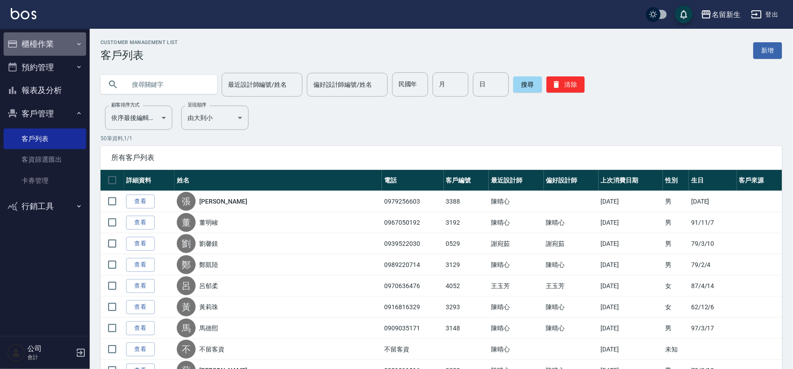
click at [29, 43] on button "櫃檯作業" at bounding box center [45, 43] width 83 height 23
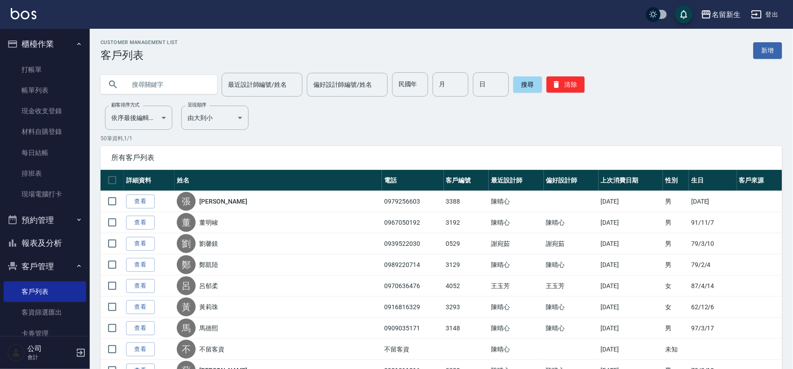
click at [44, 61] on link "打帳單" at bounding box center [45, 69] width 83 height 21
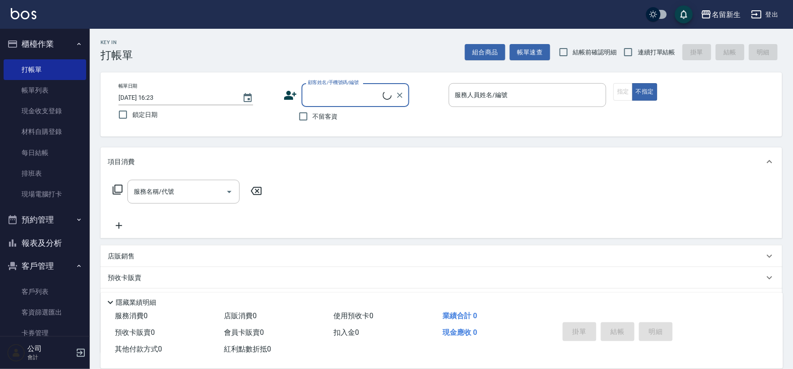
click at [640, 53] on span "連續打單結帳" at bounding box center [657, 52] width 38 height 9
click at [638, 53] on input "連續打單結帳" at bounding box center [628, 52] width 19 height 19
checkbox input "true"
click at [293, 95] on icon at bounding box center [290, 94] width 13 height 13
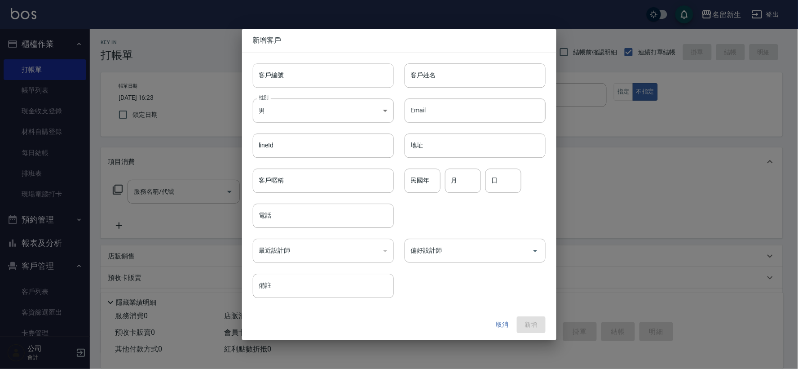
drag, startPoint x: 293, startPoint y: 95, endPoint x: 306, endPoint y: 81, distance: 19.0
click at [306, 81] on input "客戶編號" at bounding box center [323, 75] width 141 height 24
type input "3317"
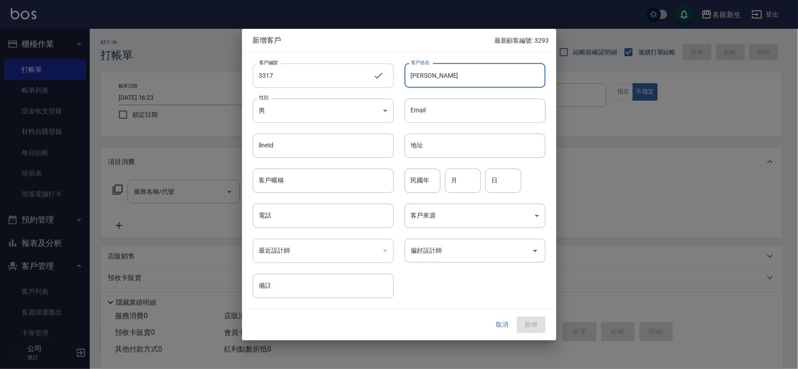
type input "[PERSON_NAME]"
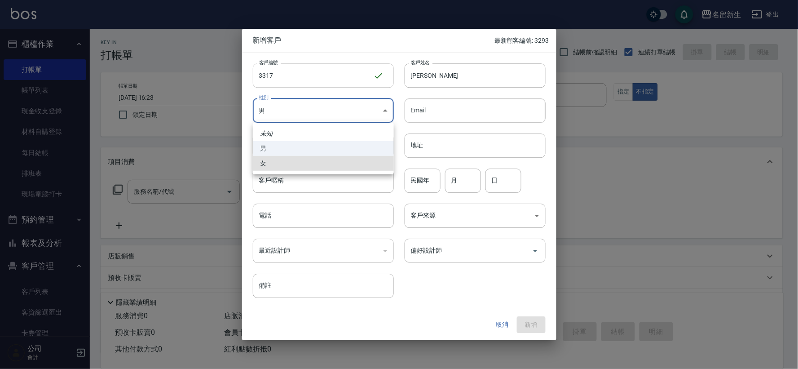
type input "[DEMOGRAPHIC_DATA]"
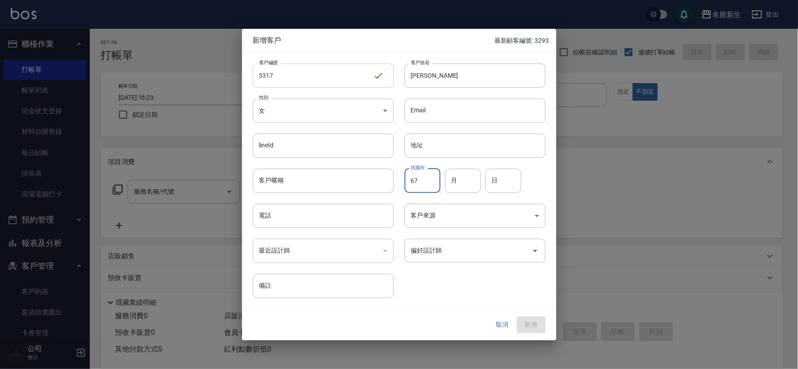
type input "67"
type input "06"
type input "28"
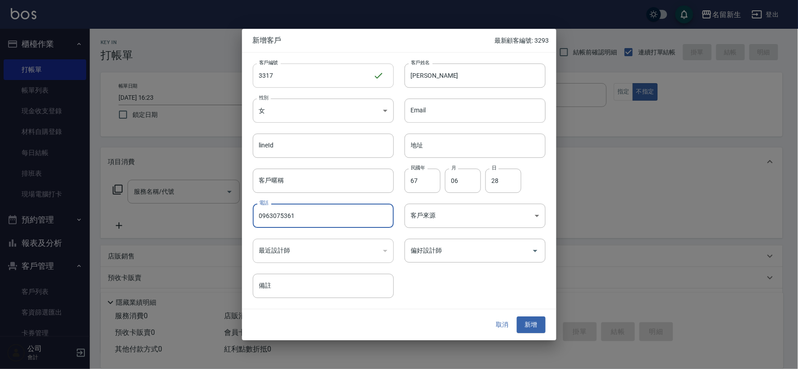
type input "0963075361"
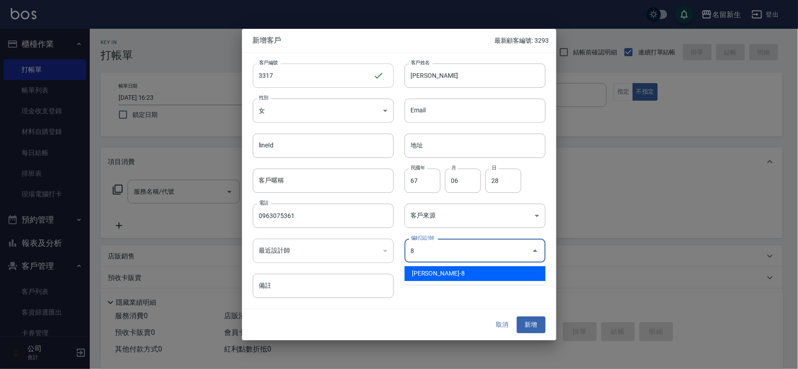
type input "陳欣如"
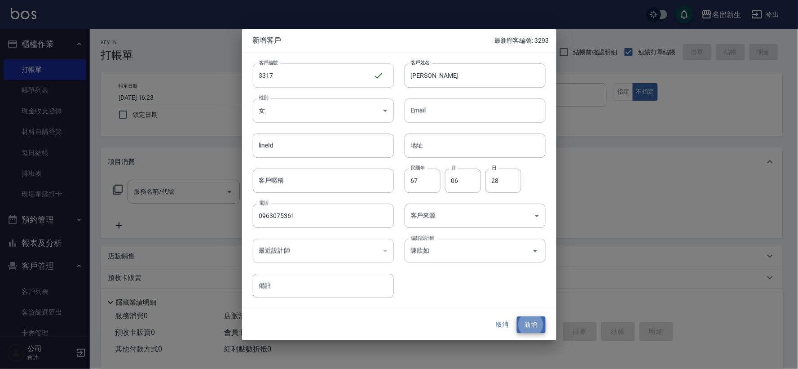
click at [517, 317] on button "新增" at bounding box center [531, 325] width 29 height 17
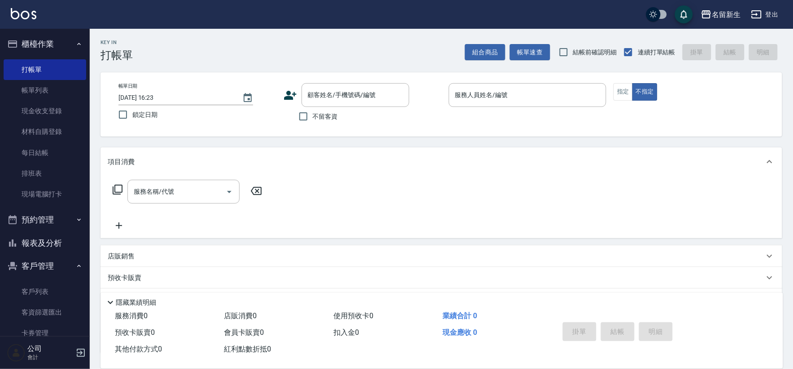
click at [289, 97] on icon at bounding box center [290, 95] width 13 height 9
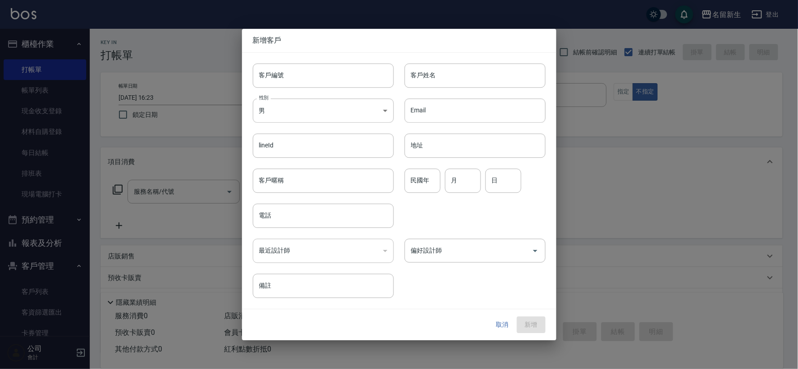
drag, startPoint x: 289, startPoint y: 97, endPoint x: 304, endPoint y: 80, distance: 22.3
click at [304, 81] on input "客戶編號" at bounding box center [323, 75] width 141 height 24
type input "3304"
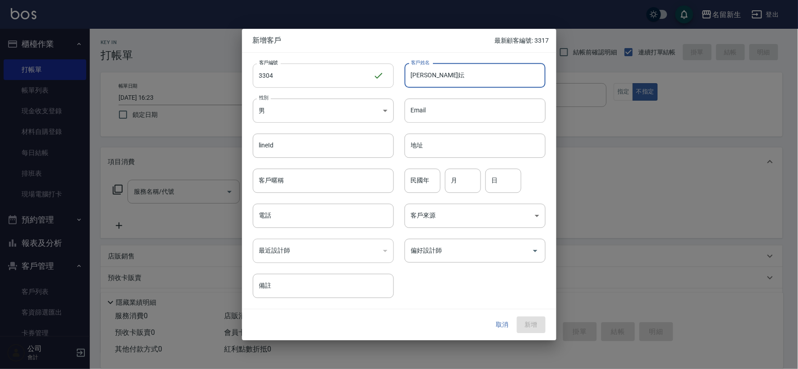
type input "[PERSON_NAME]妘"
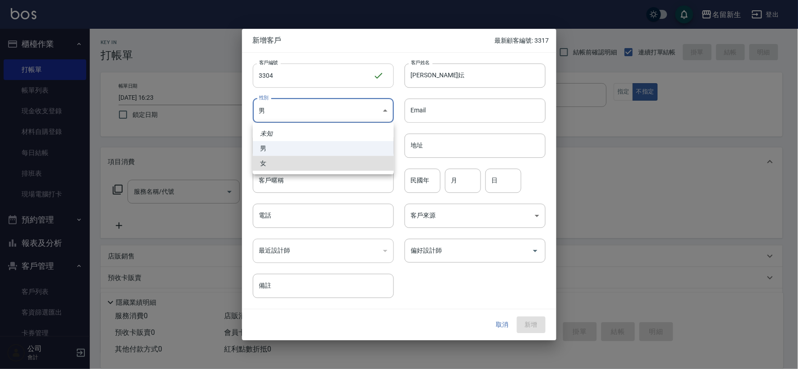
type input "[DEMOGRAPHIC_DATA]"
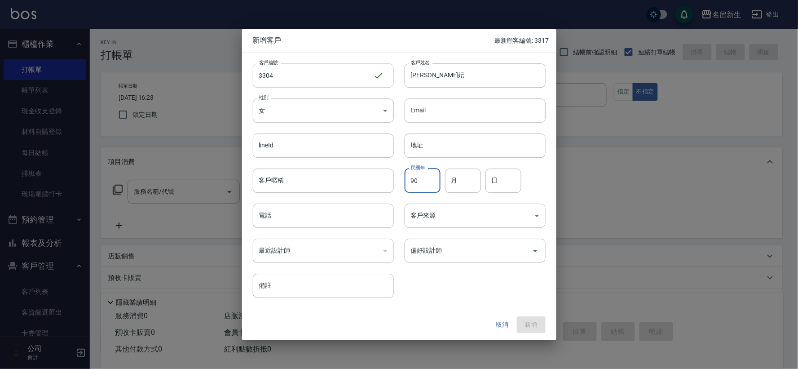
type input "90"
type input "08"
type input "14"
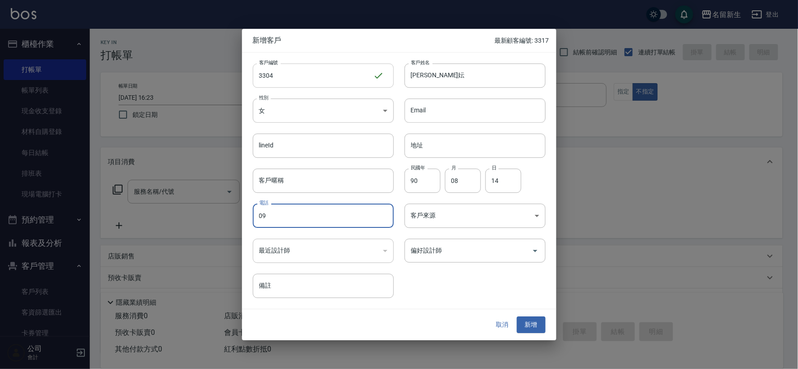
type input "0"
type input "0977275419"
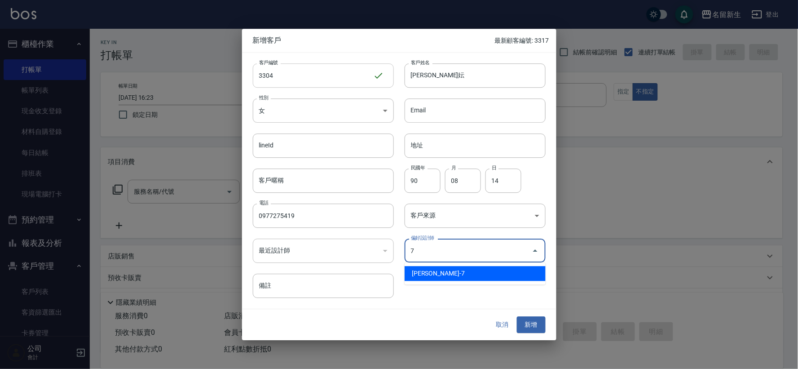
type input "陳晴心"
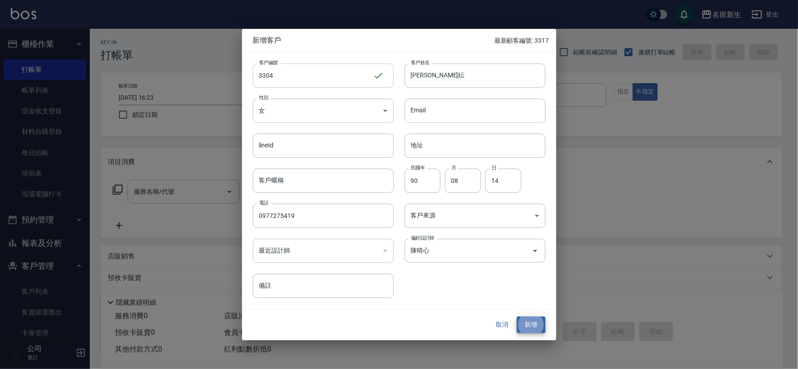
click at [517, 317] on button "新增" at bounding box center [531, 325] width 29 height 17
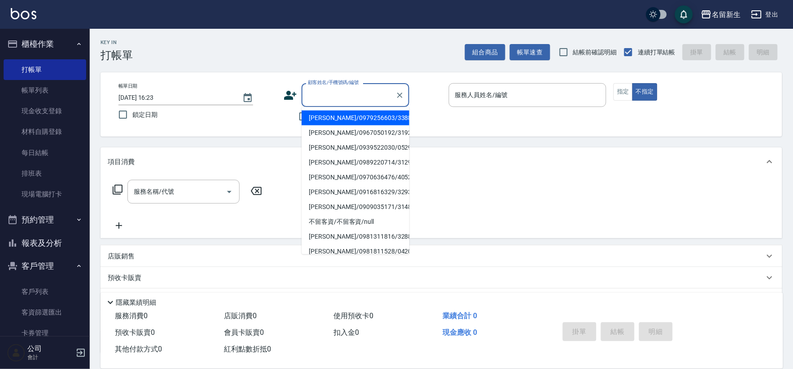
click at [312, 96] on input "顧客姓名/手機號碼/編號" at bounding box center [349, 95] width 86 height 16
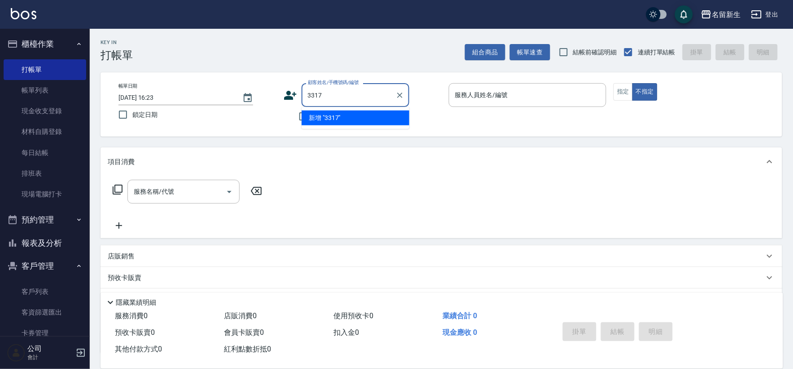
type input "3317"
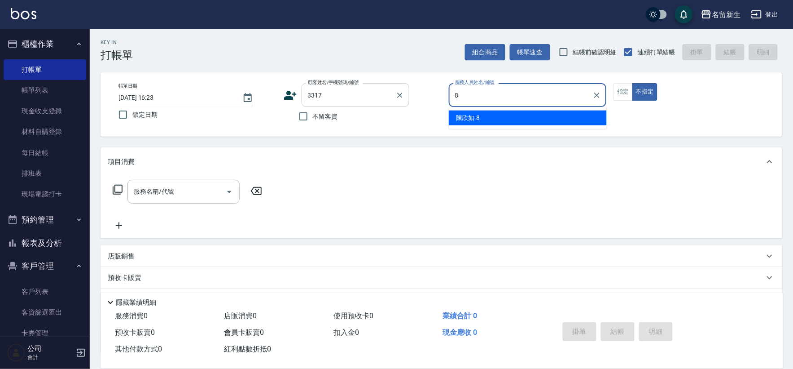
type input "8"
type button "false"
type input "[PERSON_NAME]-8"
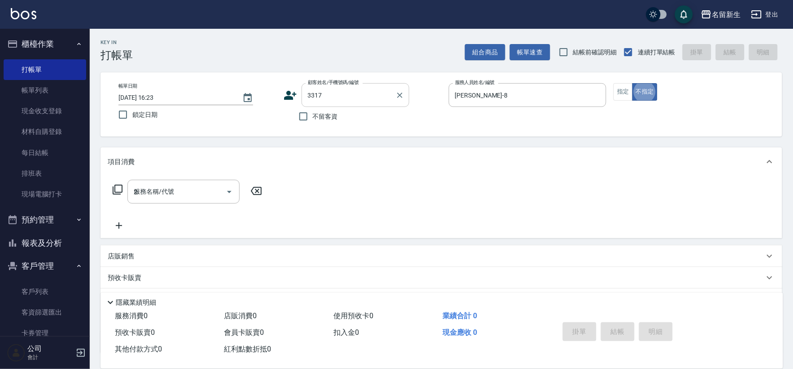
type input "21"
type input "[PERSON_NAME]/0963075361/3317"
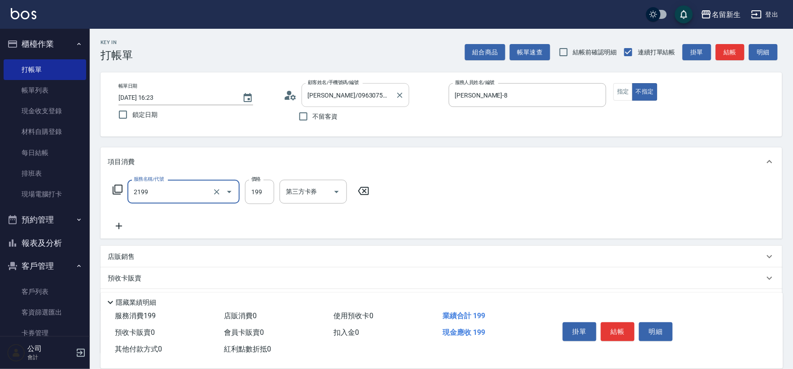
type input "不指定剪髮活動(2199)"
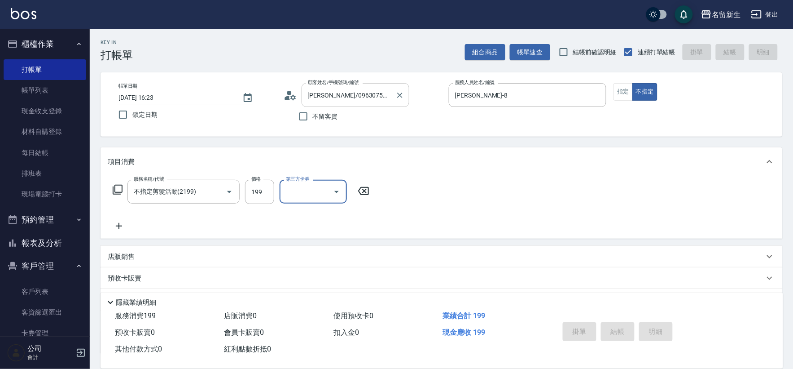
type input "[DATE] 16:24"
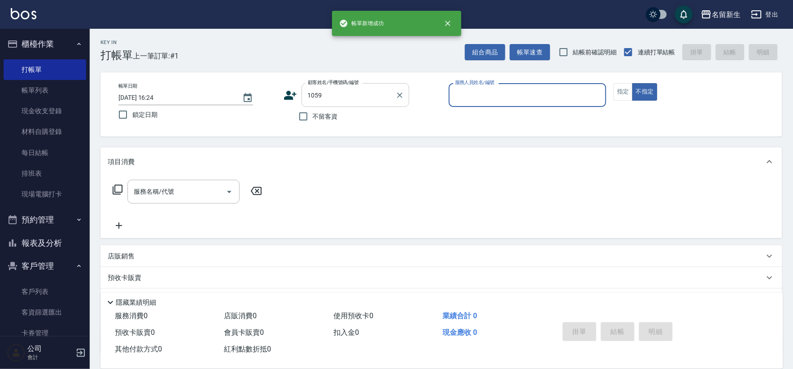
type input "1059"
type input "[PERSON_NAME]-6"
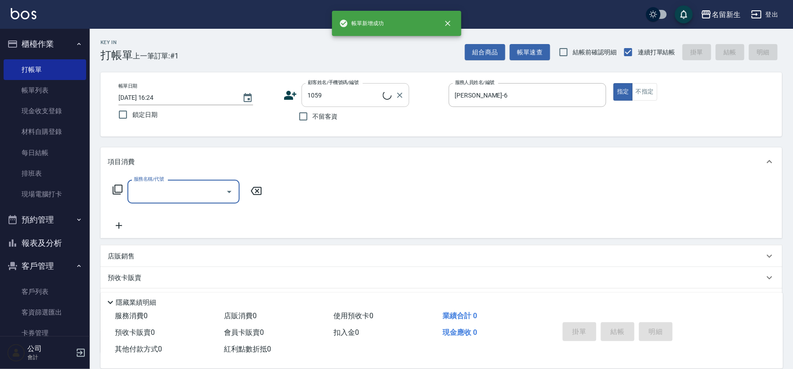
type input "[PERSON_NAME]/0976379725/1059"
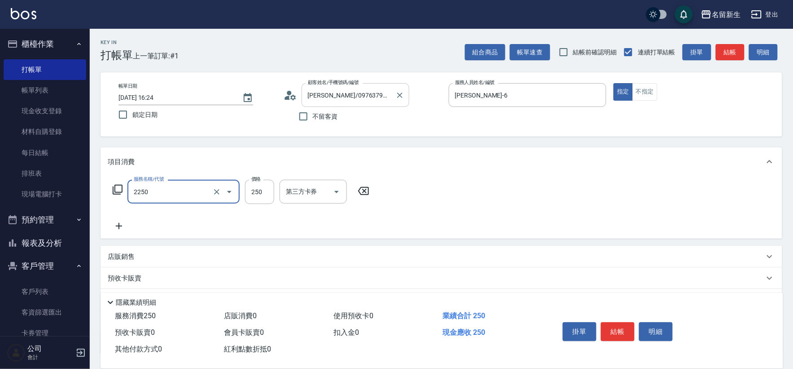
type input "剪髮(2250)"
type input "300"
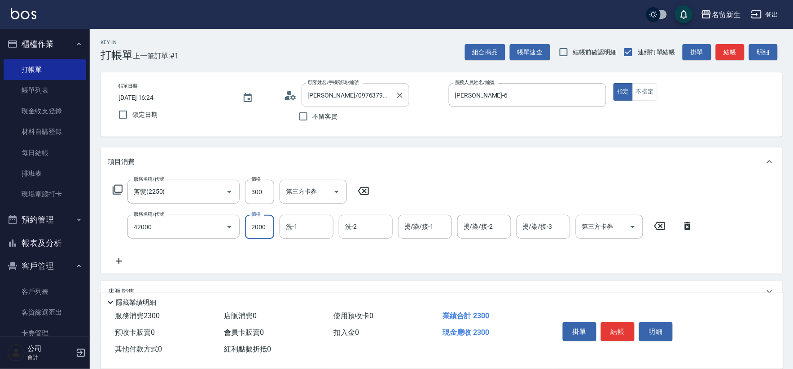
type input "2000以上染髮(42000)"
type input "[PERSON_NAME]-8"
click at [322, 228] on icon "Clear" at bounding box center [323, 226] width 5 height 5
type input "[PERSON_NAME]-6"
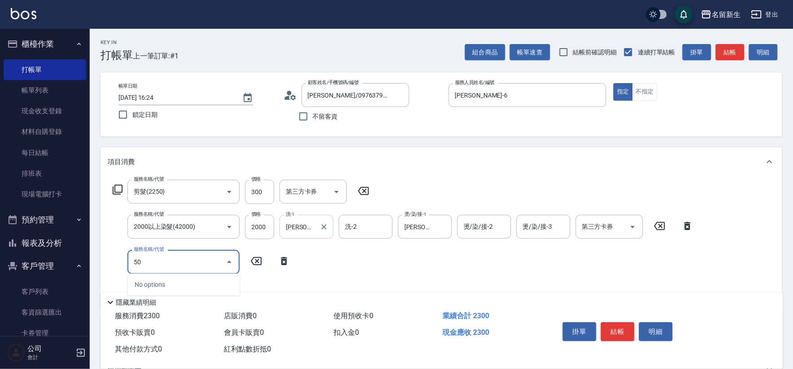
type input "5"
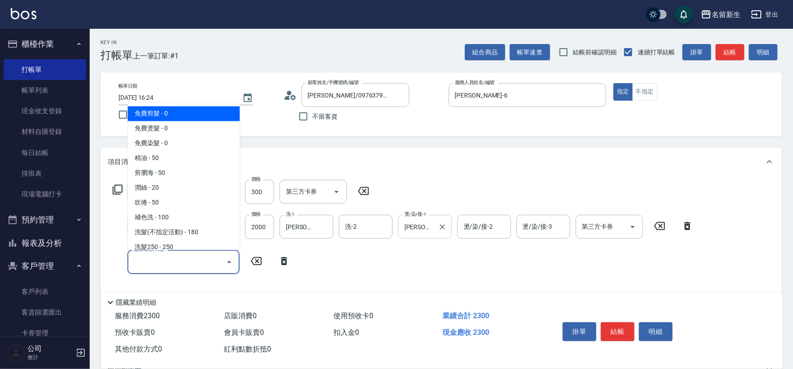
click at [432, 229] on input "[PERSON_NAME]-6" at bounding box center [418, 227] width 32 height 16
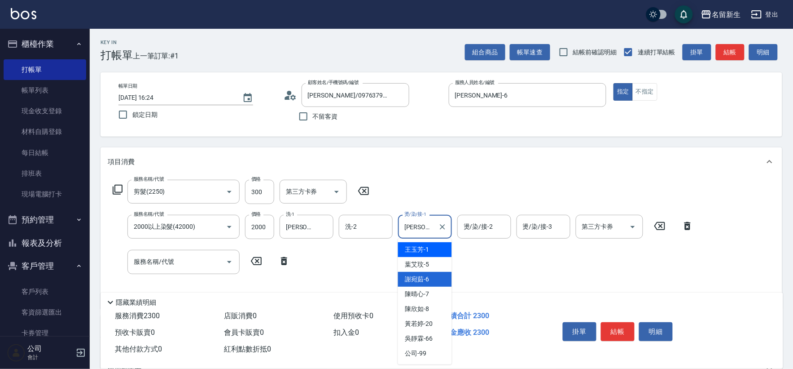
click at [435, 249] on div "[PERSON_NAME]-1" at bounding box center [425, 249] width 54 height 15
type input "[PERSON_NAME]-1"
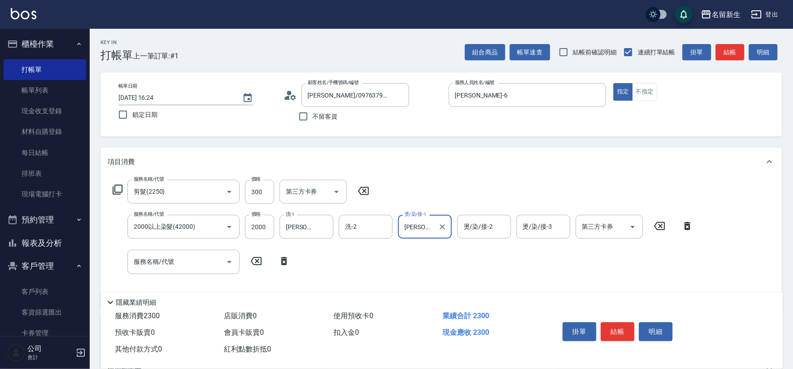
click at [174, 270] on div "服務名稱/代號" at bounding box center [184, 262] width 112 height 24
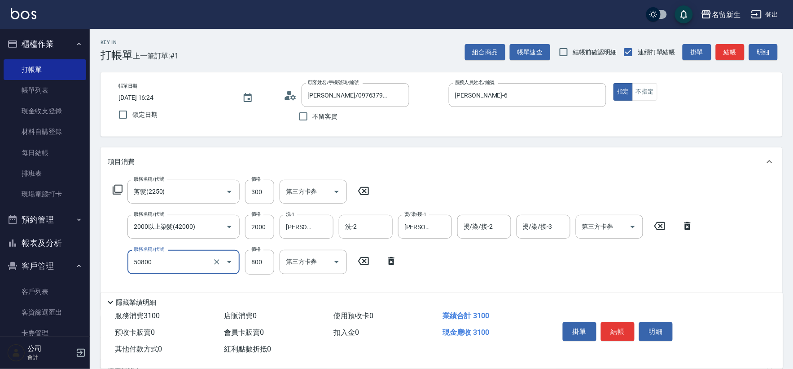
type input "原價401~800護髮(50800)"
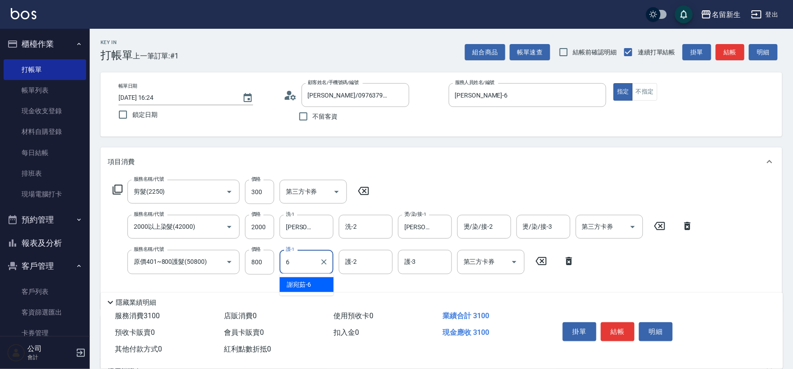
type input "[PERSON_NAME]-6"
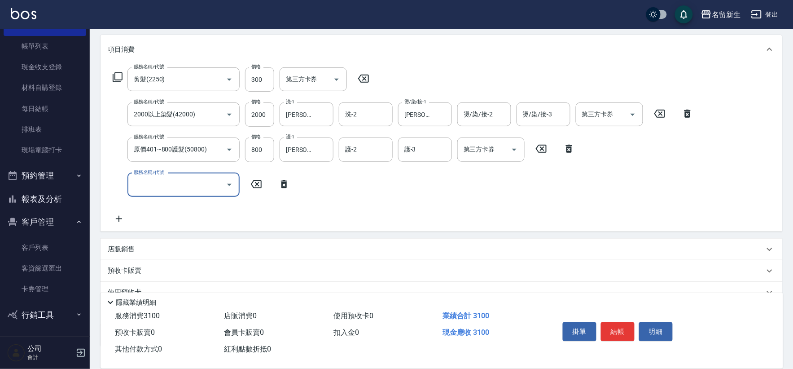
scroll to position [174, 0]
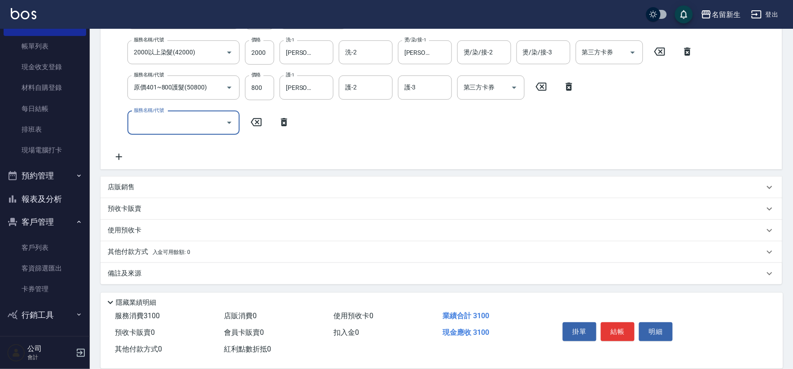
drag, startPoint x: 199, startPoint y: 255, endPoint x: 202, endPoint y: 250, distance: 5.5
click at [200, 253] on div "其他付款方式 入金可用餘額: 0" at bounding box center [436, 252] width 657 height 10
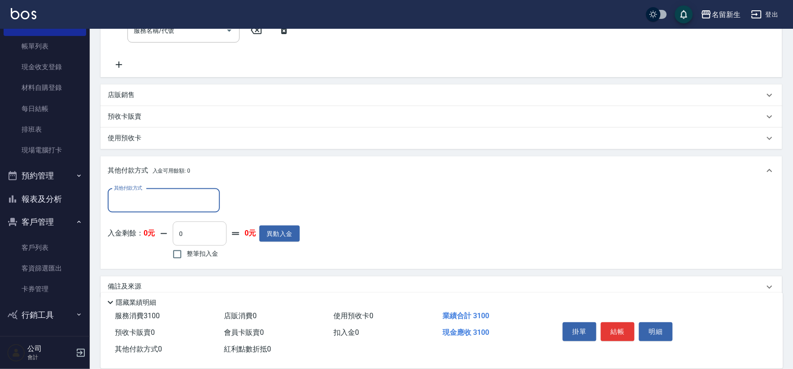
scroll to position [273, 0]
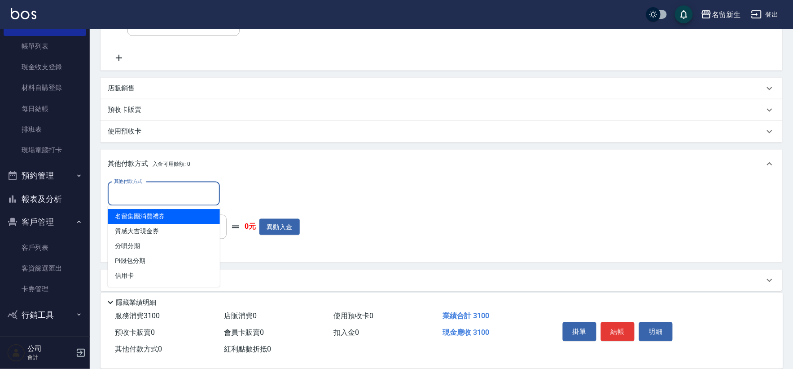
click at [174, 198] on input "其他付款方式" at bounding box center [164, 194] width 104 height 16
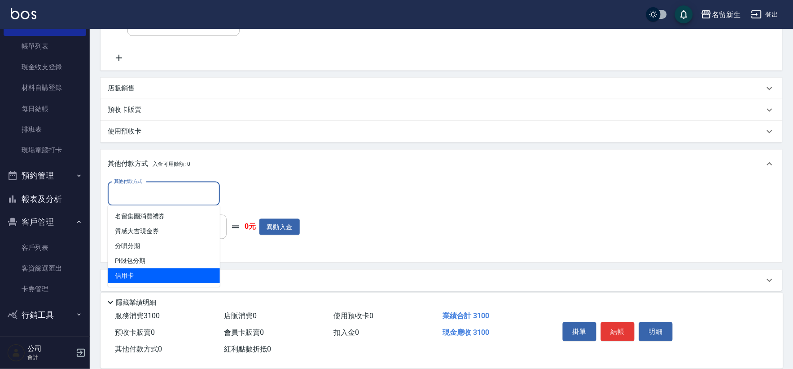
click at [139, 275] on span "信用卡" at bounding box center [164, 275] width 112 height 15
type input "信用卡"
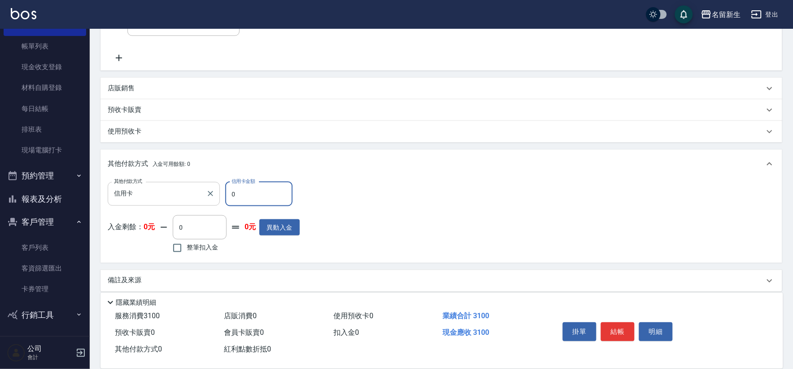
drag, startPoint x: 248, startPoint y: 194, endPoint x: 179, endPoint y: 196, distance: 69.2
click at [186, 196] on div "其他付款方式 信用卡 其他付款方式 信用卡金額 0 信用卡金額" at bounding box center [204, 194] width 192 height 24
type input "3100"
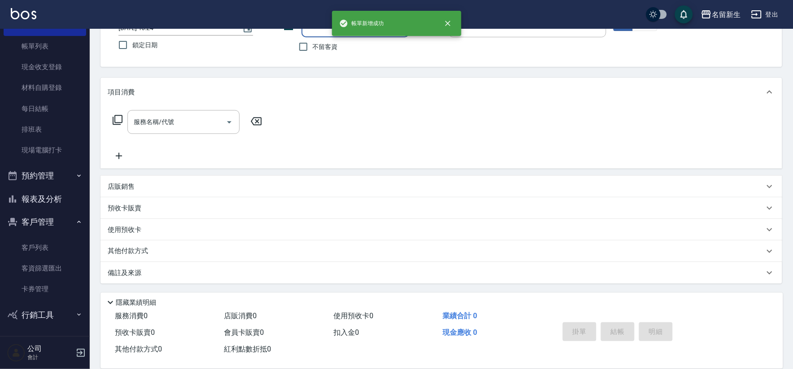
scroll to position [0, 0]
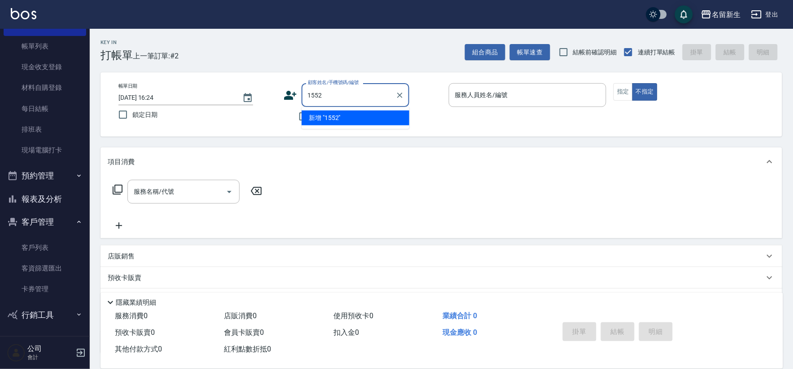
type input "1552"
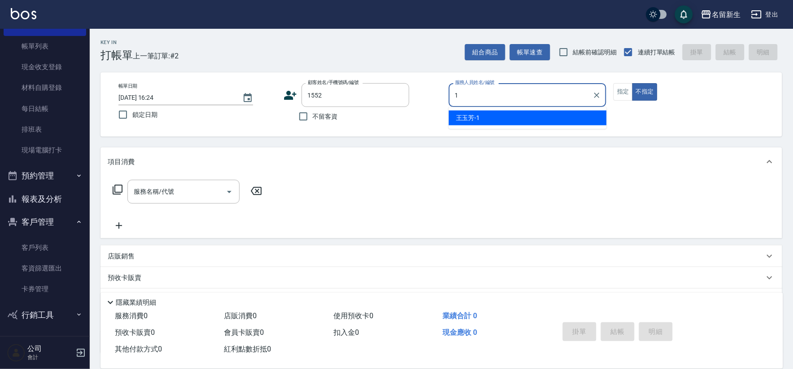
type input "[PERSON_NAME]-1"
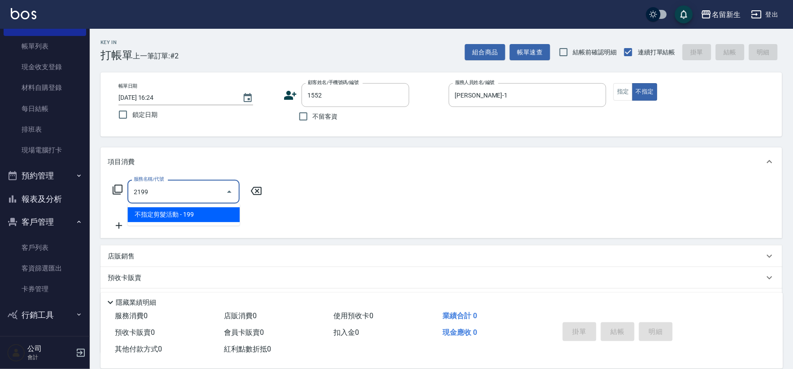
type input "2199"
type input "張凱全/0916487365/1552"
type input "不指定剪髮活動(2199)"
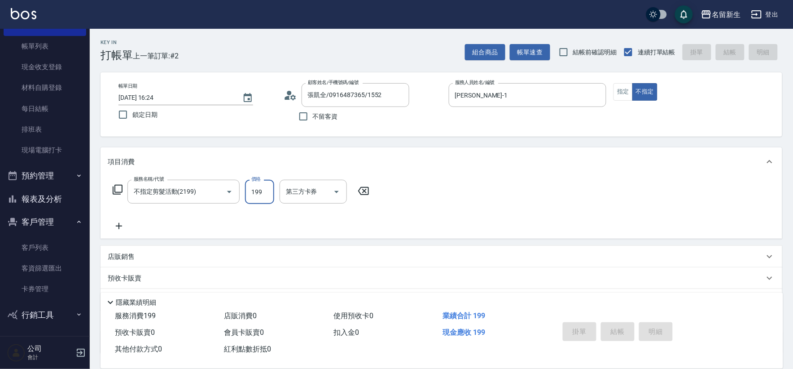
type input "[DATE] 16:25"
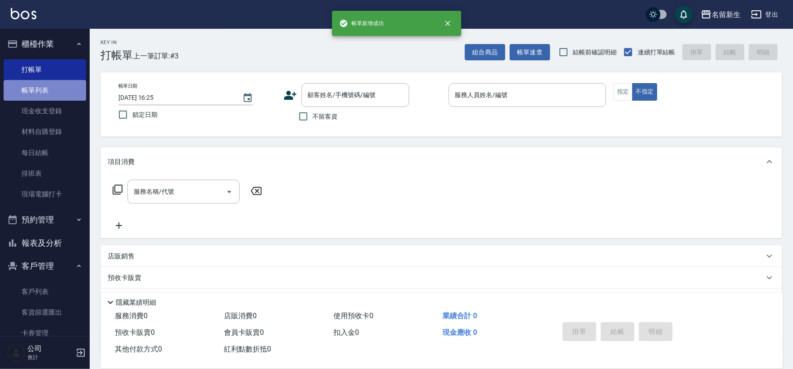
click at [64, 80] on link "帳單列表" at bounding box center [45, 90] width 83 height 21
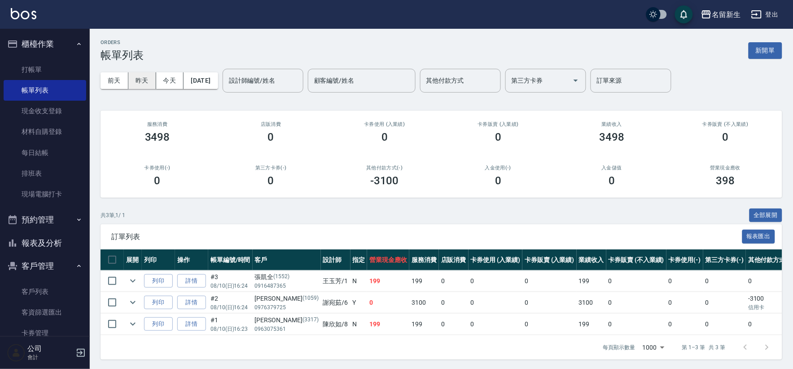
click at [143, 83] on button "昨天" at bounding box center [142, 80] width 28 height 17
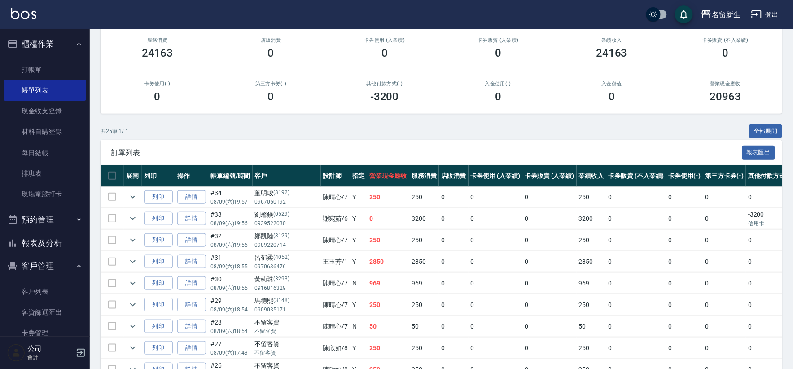
scroll to position [36, 0]
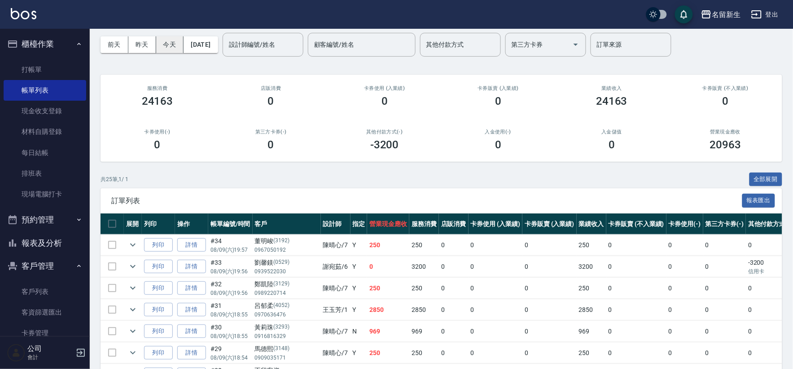
click at [173, 41] on button "今天" at bounding box center [170, 44] width 28 height 17
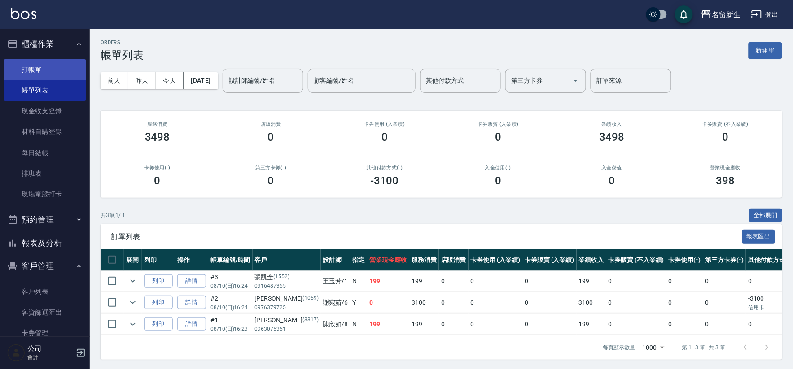
click at [16, 65] on link "打帳單" at bounding box center [45, 69] width 83 height 21
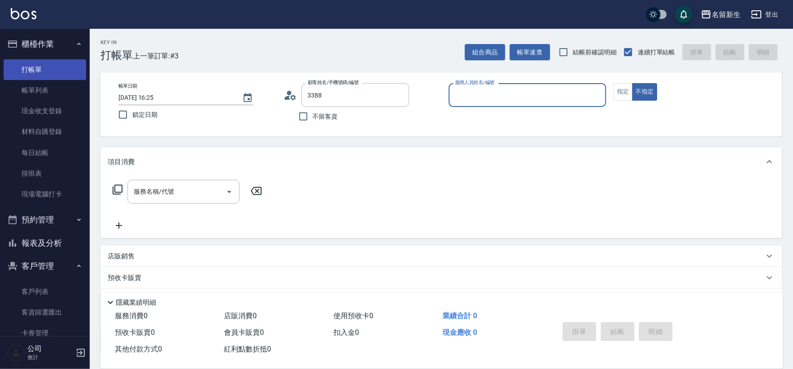
type input "[PERSON_NAME]/0979256603/3388"
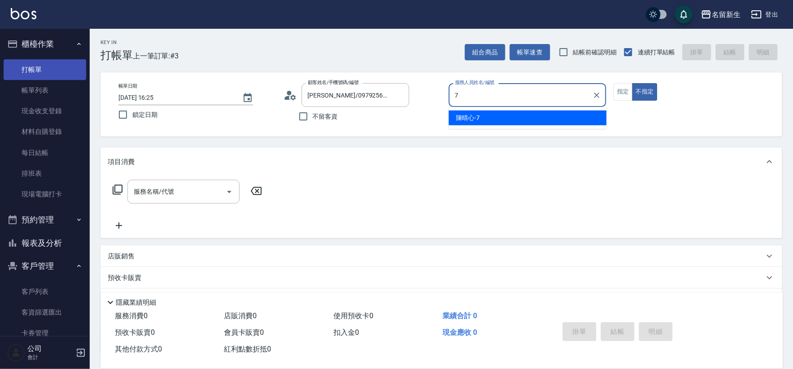
type input "7"
type button "false"
type input "[PERSON_NAME]-7"
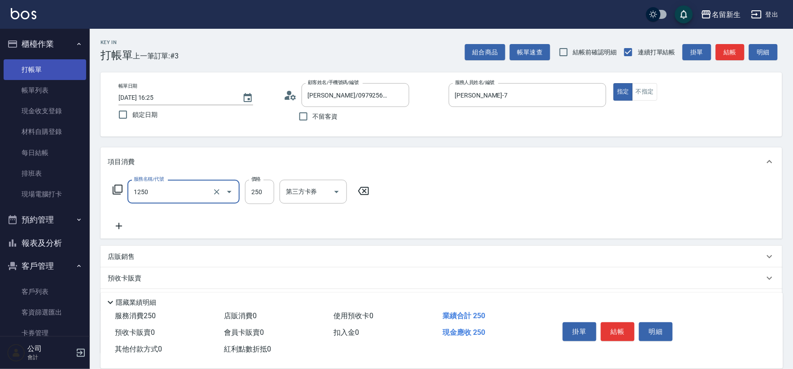
type input "洗髮250(1250)"
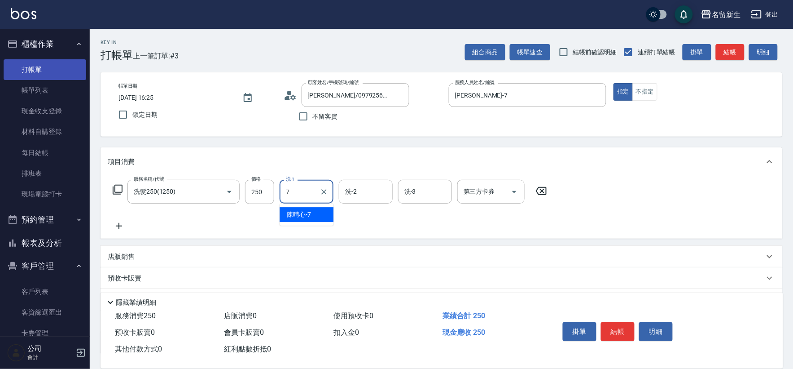
type input "[PERSON_NAME]-7"
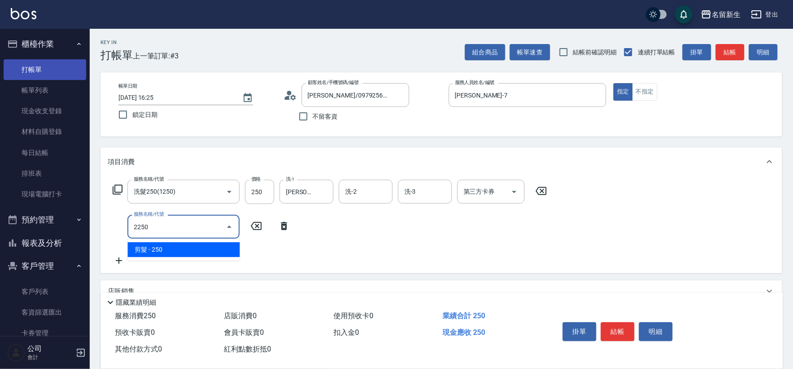
type input "剪髮(2250)"
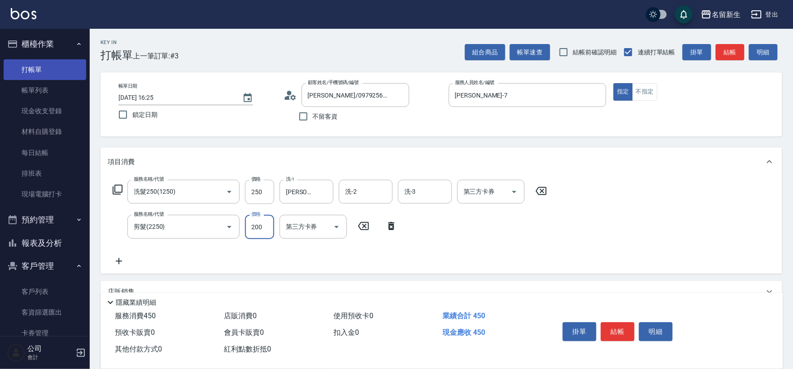
type input "200"
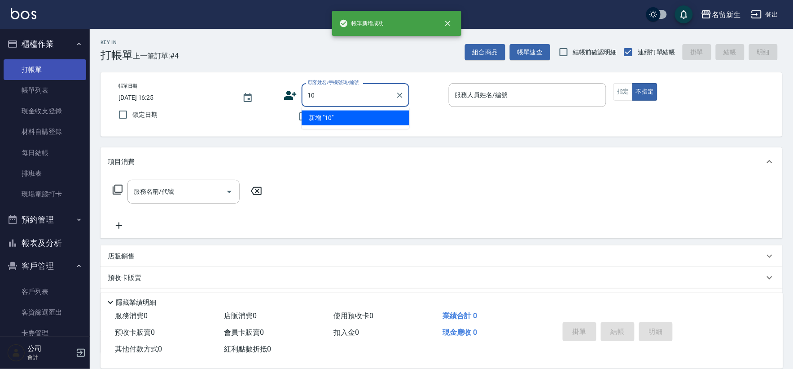
type input "1"
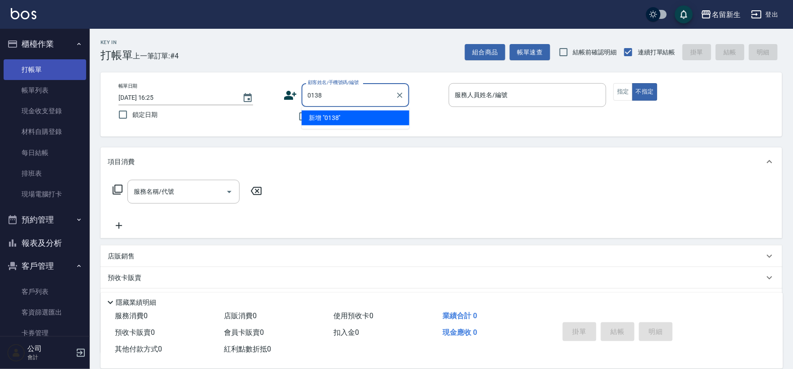
type input "0138"
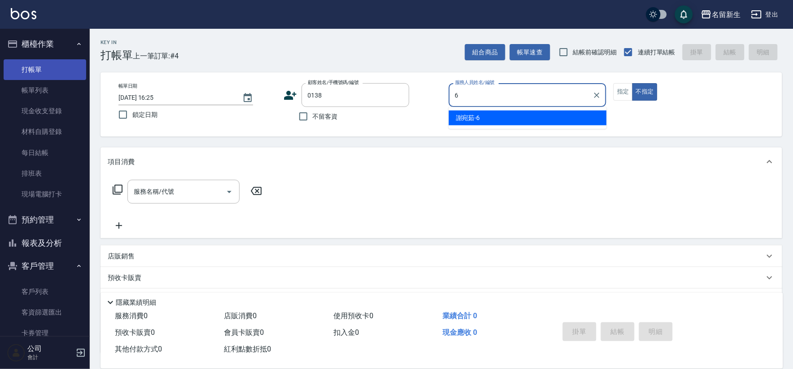
type input "[PERSON_NAME]-6"
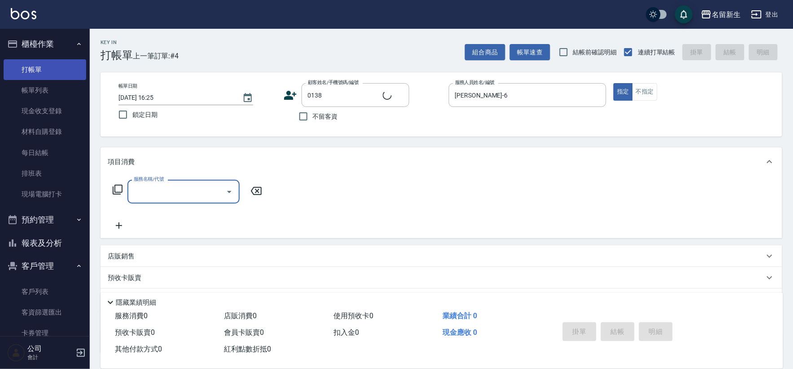
type input "[PERSON_NAME]/0930260388/0138"
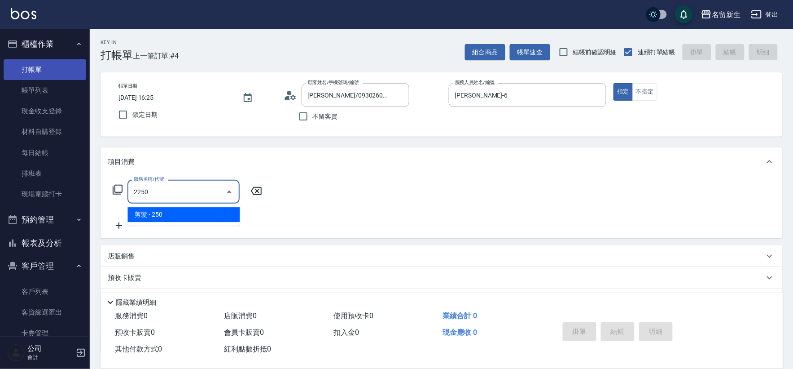
type input "剪髮(2250)"
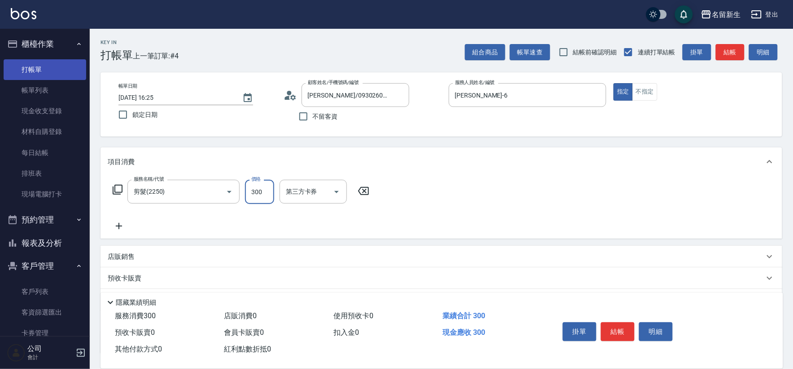
type input "300"
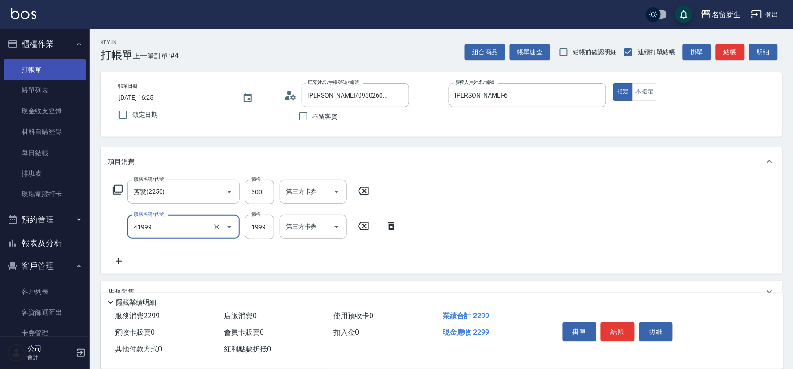
type input "1999以下染髮(41999)"
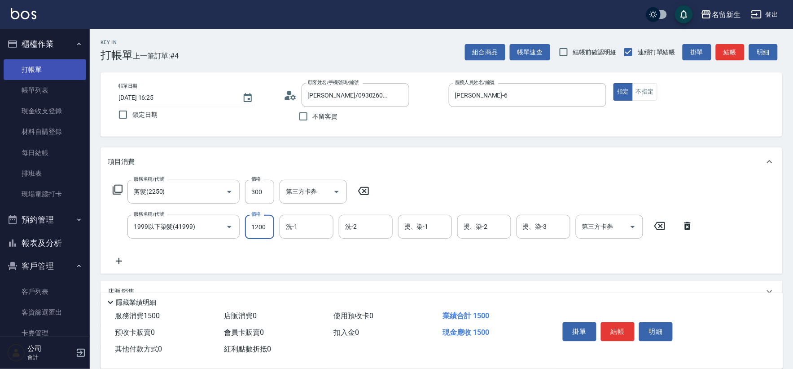
type input "1200"
type input "[PERSON_NAME]-6"
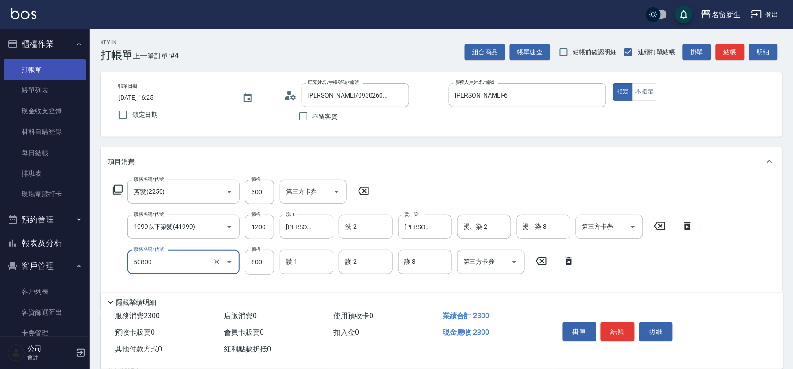
type input "原價401~800護髮(50800)"
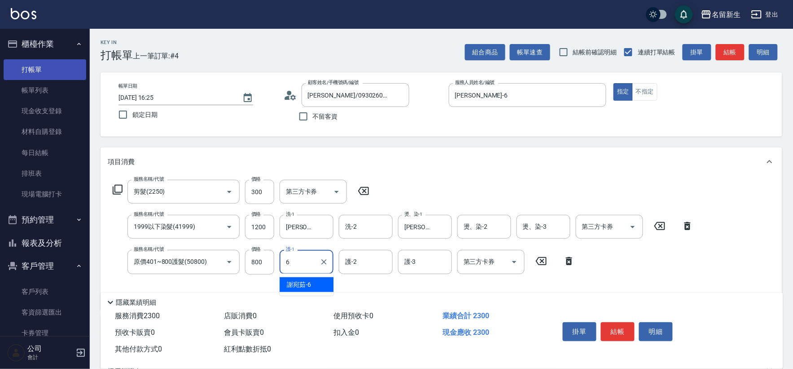
type input "[PERSON_NAME]-6"
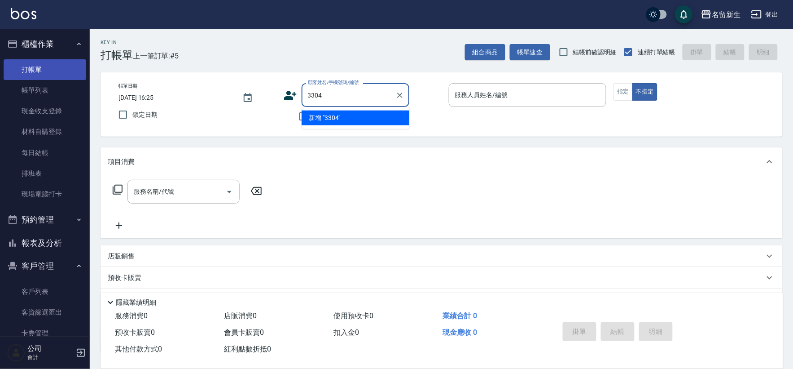
type input "3304"
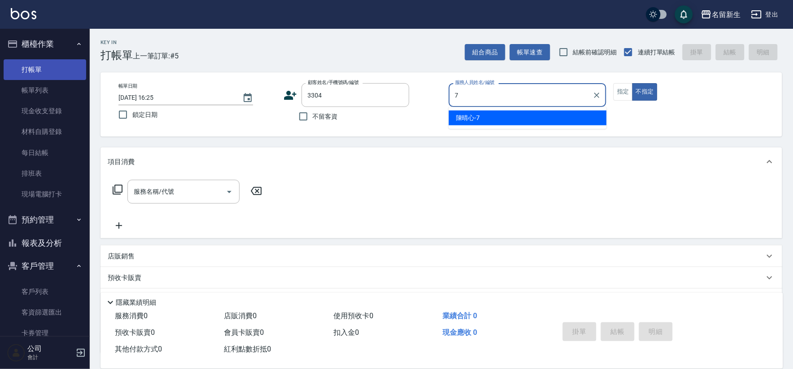
type input "[PERSON_NAME]-7"
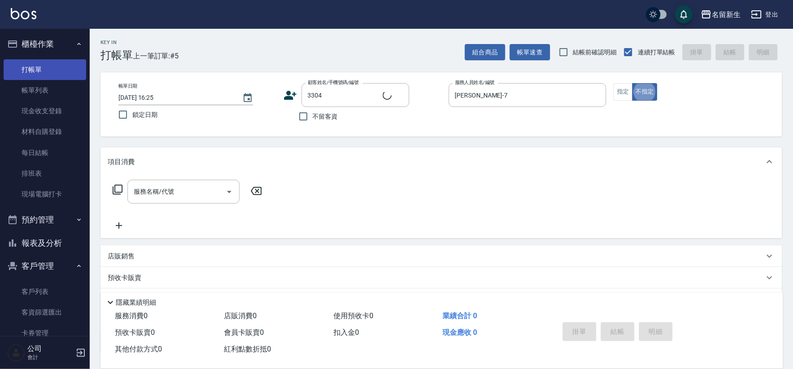
type input "葉庭妘/0977275419/3304"
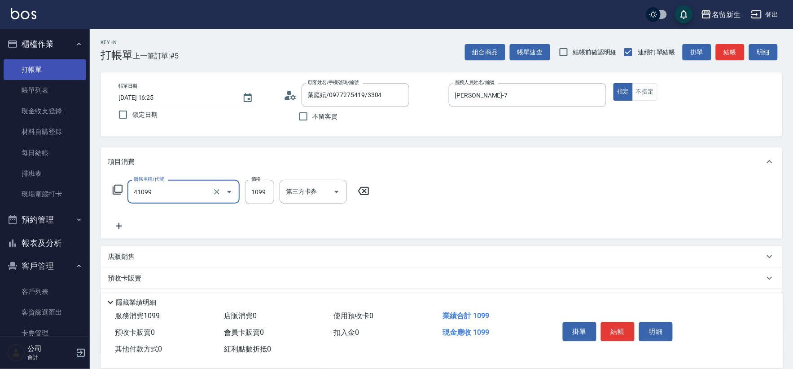
type input "公司活動/早鳥(41099)"
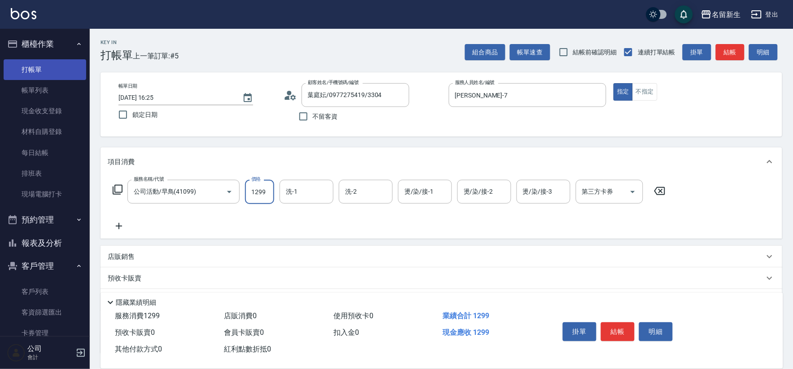
type input "1299"
type input "[PERSON_NAME]-7"
type input "[PERSON_NAME]-8"
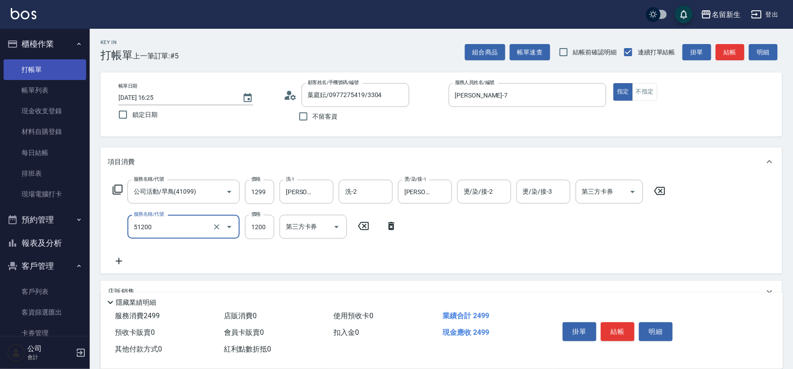
type input "原價801~1200護髮(51200)"
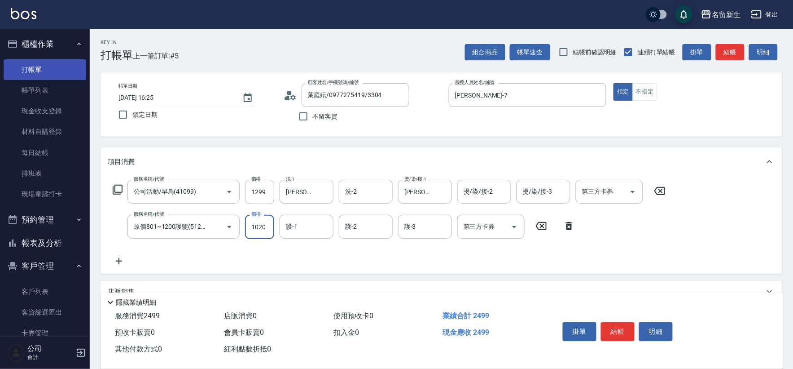
type input "1020"
type input "[PERSON_NAME]-7"
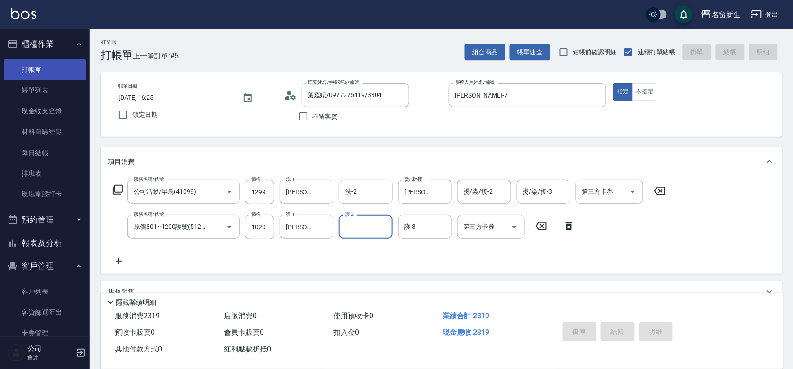
type input "[DATE] 16:26"
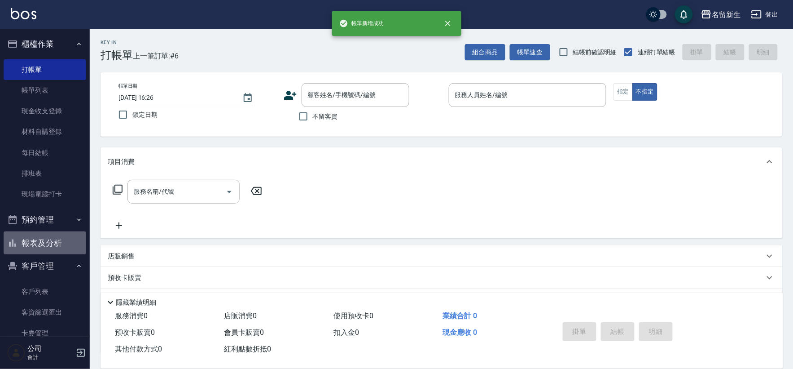
click at [60, 240] on button "報表及分析" at bounding box center [45, 242] width 83 height 23
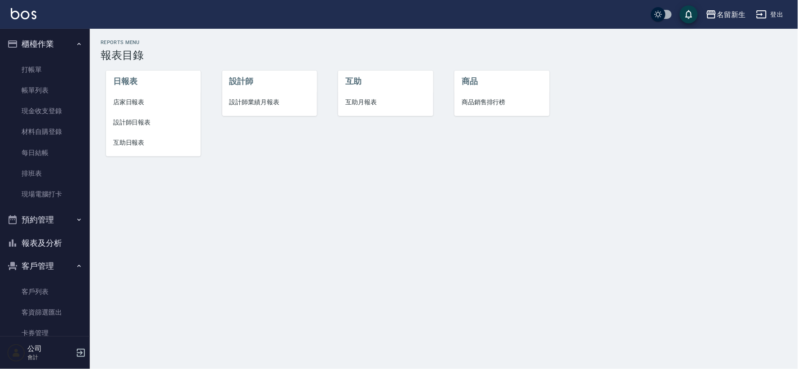
click at [240, 104] on span "設計師業績月報表" at bounding box center [269, 101] width 80 height 9
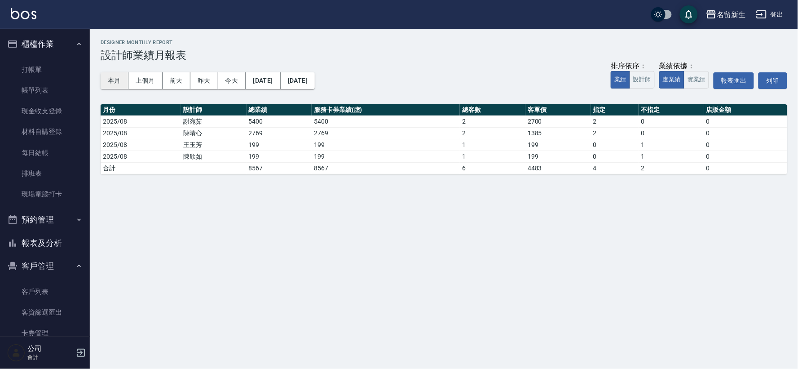
click at [127, 81] on button "本月" at bounding box center [115, 80] width 28 height 17
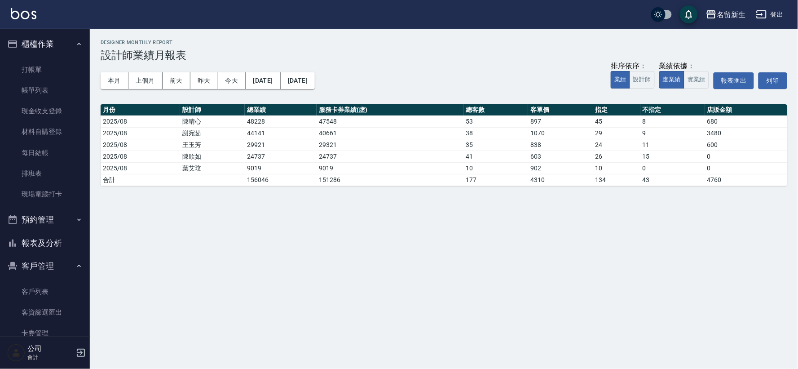
drag, startPoint x: 26, startPoint y: 234, endPoint x: 30, endPoint y: 230, distance: 5.4
click at [27, 234] on button "報表及分析" at bounding box center [45, 242] width 83 height 23
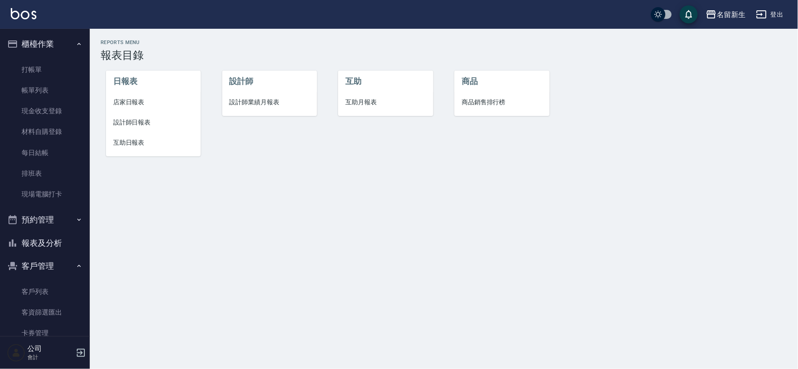
click at [136, 110] on li "店家日報表" at bounding box center [153, 102] width 95 height 20
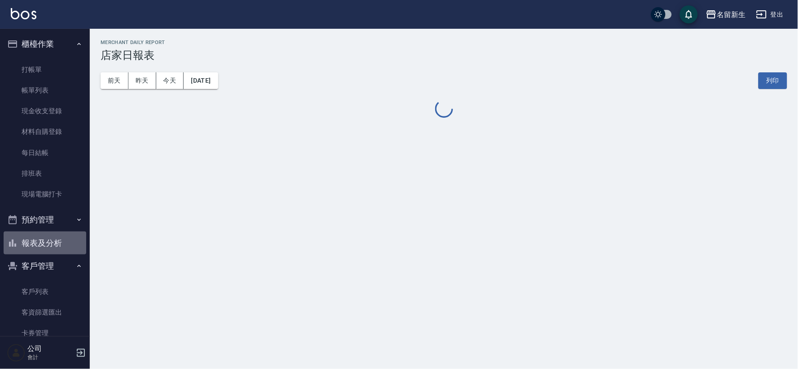
drag, startPoint x: 70, startPoint y: 237, endPoint x: 89, endPoint y: 227, distance: 20.9
click at [70, 238] on button "報表及分析" at bounding box center [45, 242] width 83 height 23
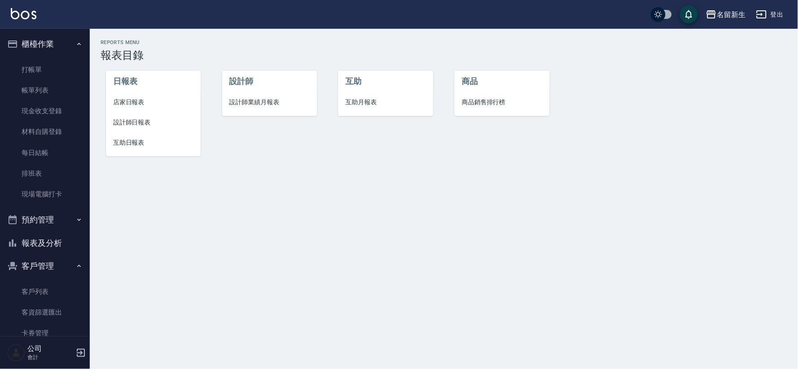
click at [146, 121] on span "設計師日報表" at bounding box center [153, 122] width 80 height 9
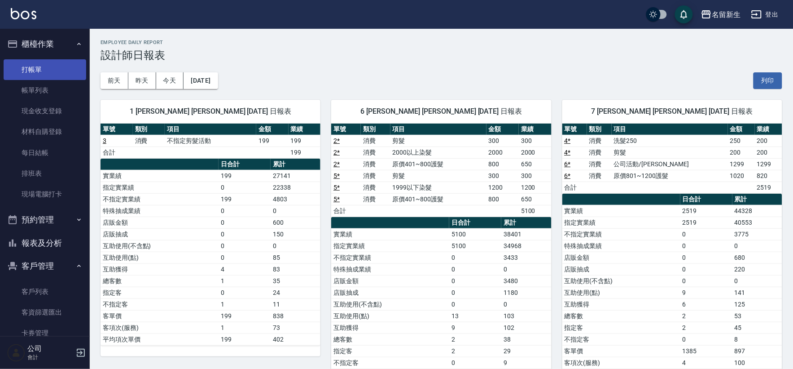
click at [43, 75] on link "打帳單" at bounding box center [45, 69] width 83 height 21
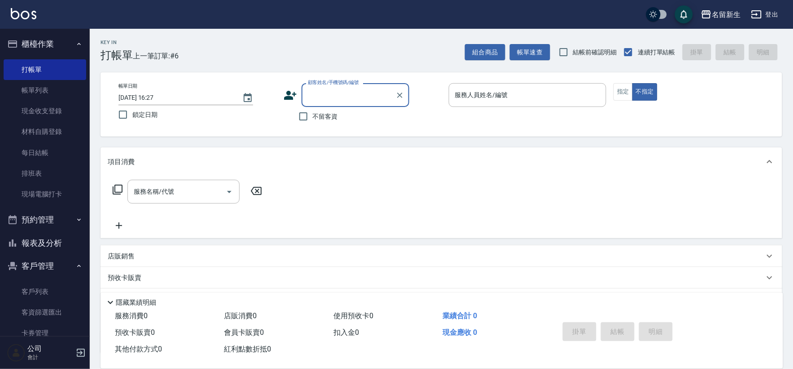
click at [330, 118] on span "不留客資" at bounding box center [325, 116] width 25 height 9
click at [313, 118] on input "不留客資" at bounding box center [303, 116] width 19 height 19
checkbox input "true"
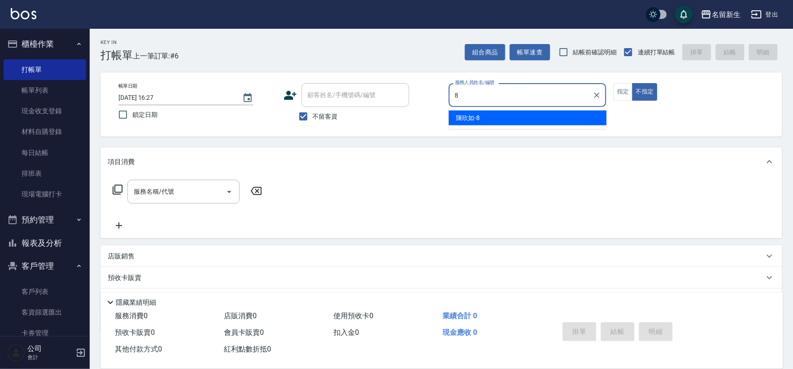
type input "8"
type button "false"
type input "[PERSON_NAME]-8"
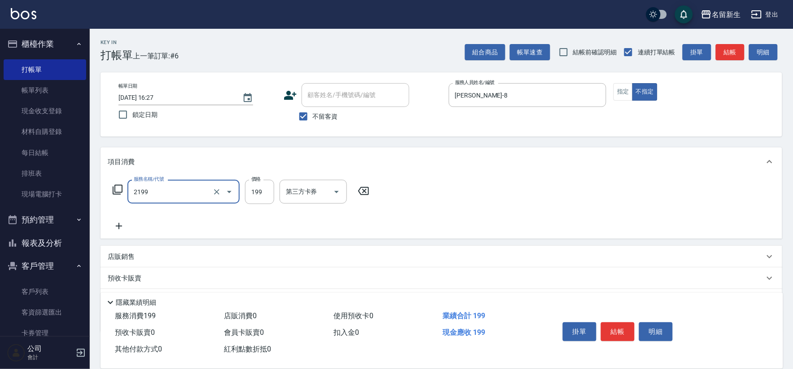
type input "不指定剪髮活動(2199)"
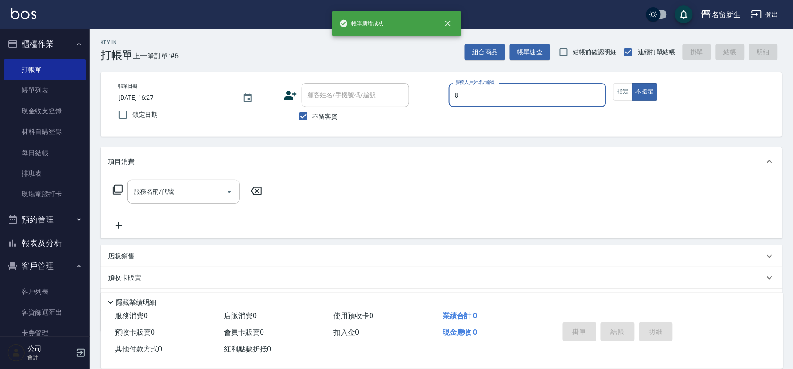
type input "[PERSON_NAME]-8"
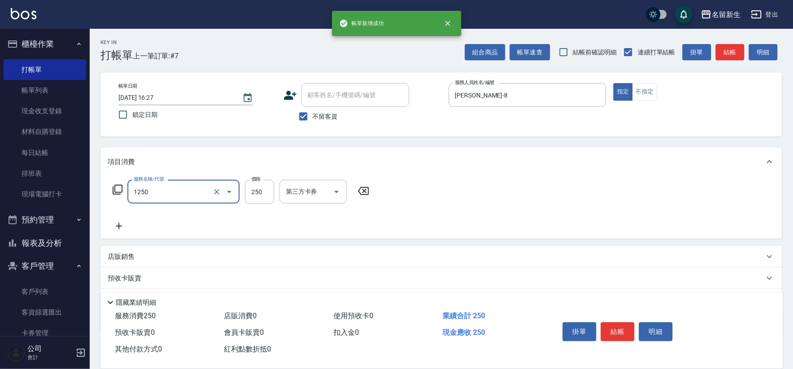
type input "洗髮250(1250)"
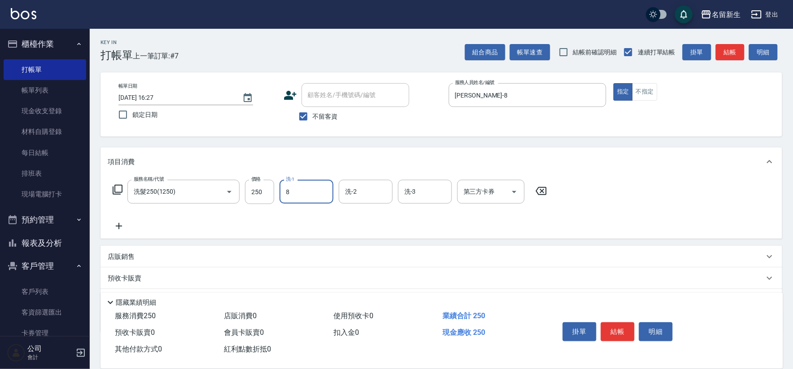
type input "[PERSON_NAME]-8"
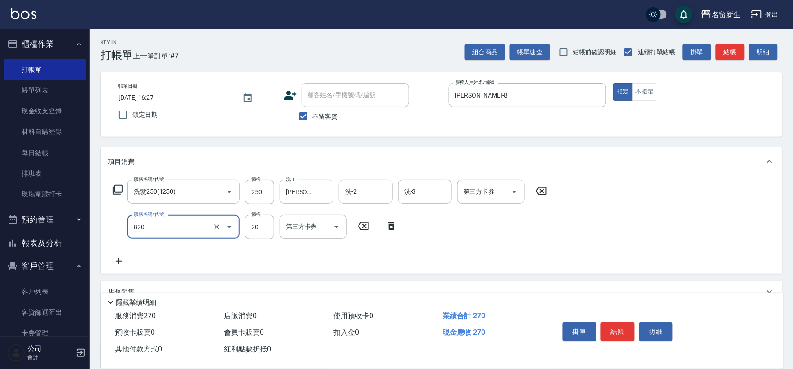
type input "潤絲(820)"
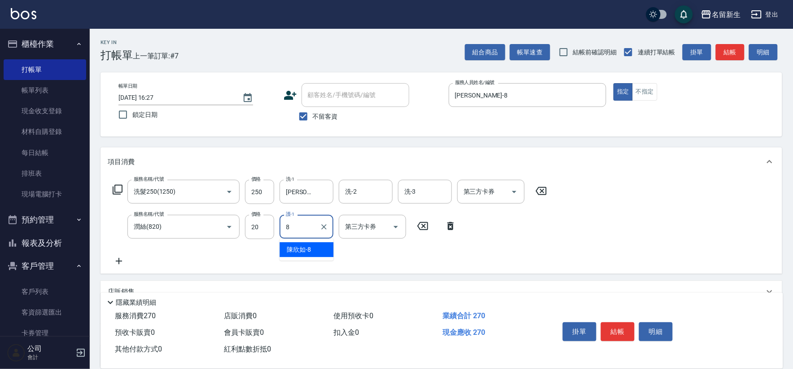
type input "[PERSON_NAME]-8"
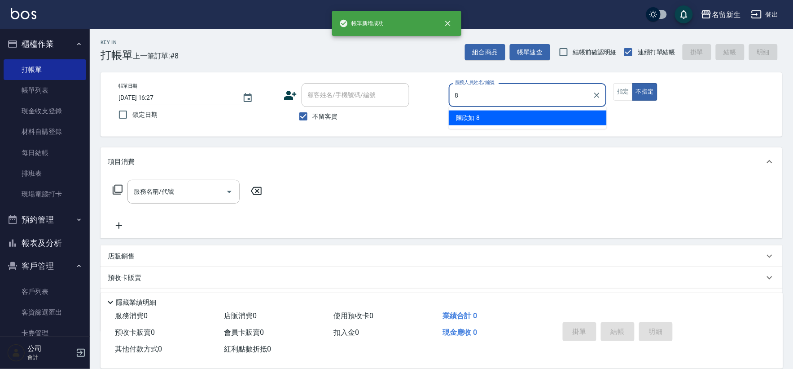
type input "[PERSON_NAME]-8"
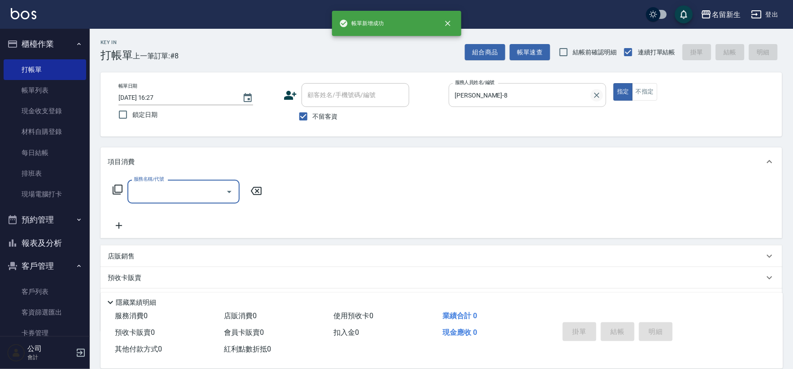
click at [596, 93] on icon "Clear" at bounding box center [596, 94] width 5 height 5
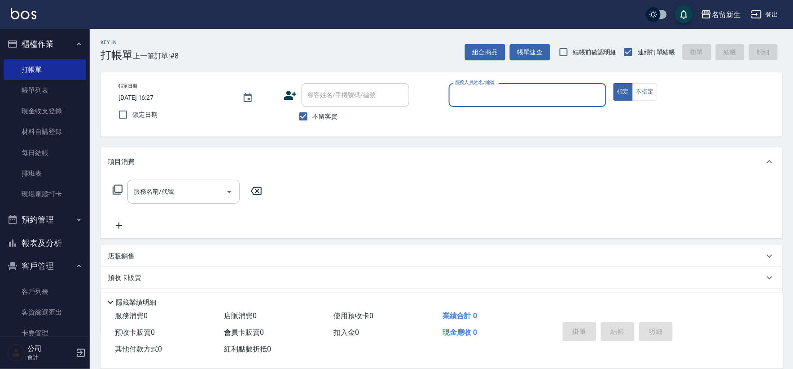
click at [522, 93] on input "服務人員姓名/編號" at bounding box center [528, 95] width 150 height 16
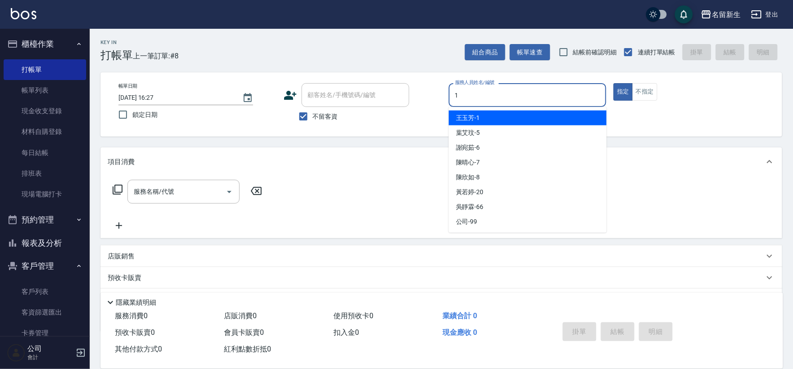
type input "1"
type button "true"
type input "[PERSON_NAME]-1"
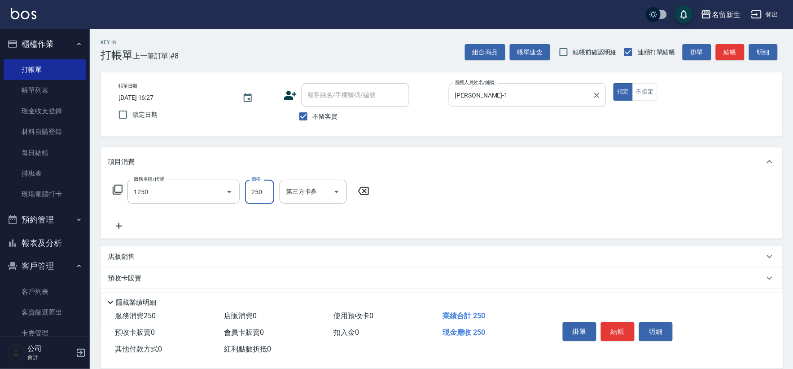
type input "洗髮250(1250)"
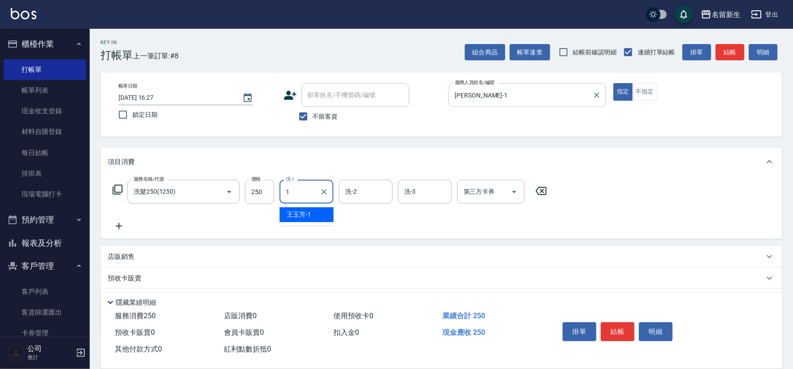
type input "[PERSON_NAME]-1"
